Goal: Task Accomplishment & Management: Manage account settings

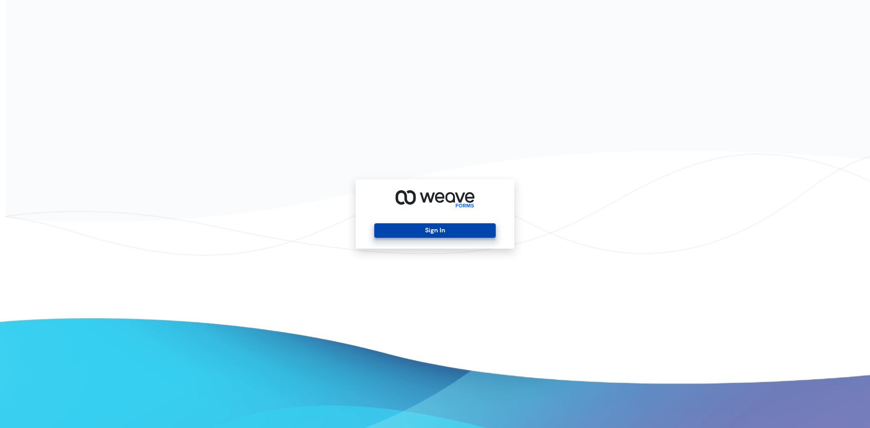
click at [454, 226] on button "Sign In" at bounding box center [434, 230] width 121 height 15
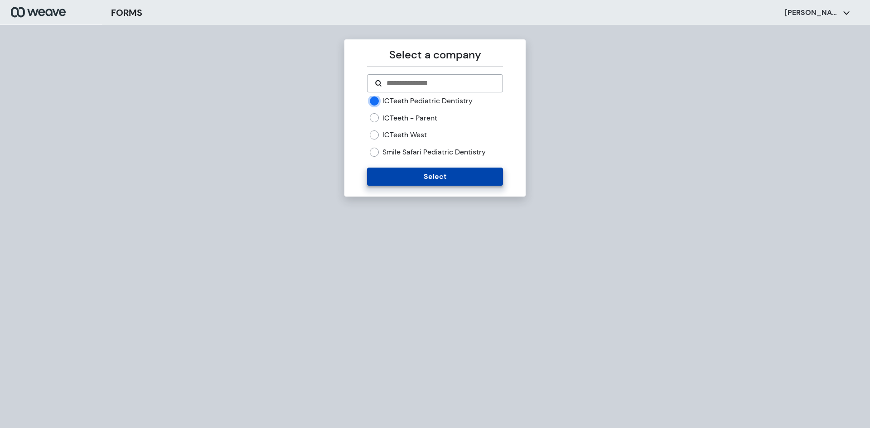
click at [406, 172] on button "Select" at bounding box center [434, 177] width 135 height 18
